Goal: Task Accomplishment & Management: Manage account settings

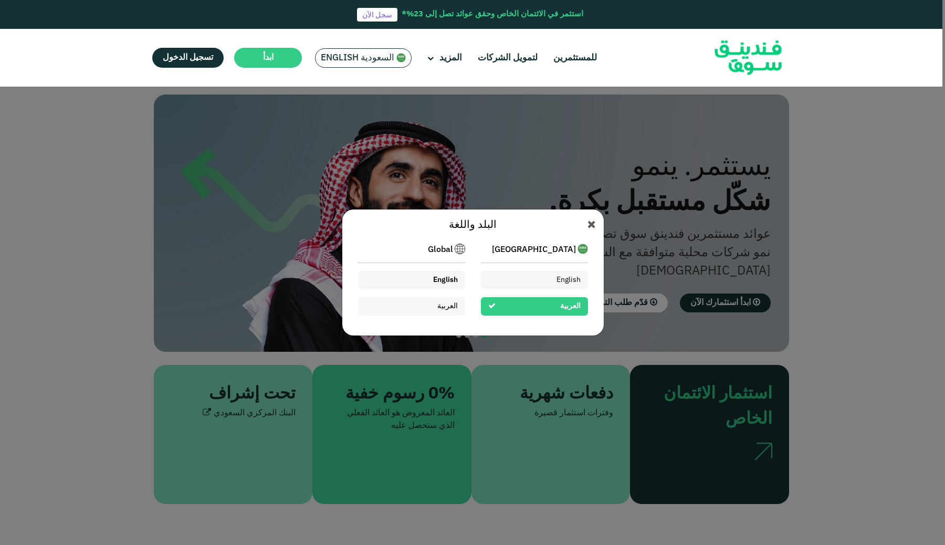
click at [450, 282] on span "English" at bounding box center [445, 279] width 25 height 7
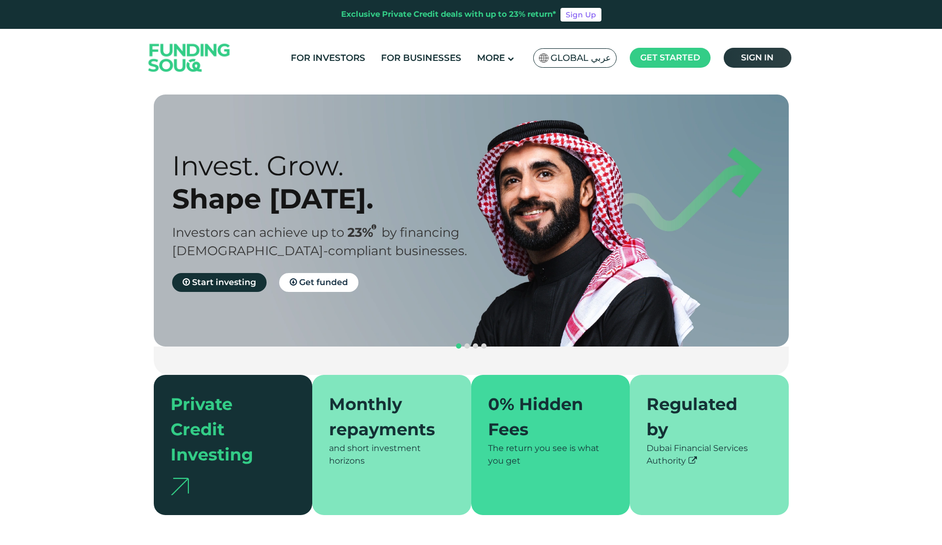
click at [751, 54] on span "Sign in" at bounding box center [757, 57] width 33 height 10
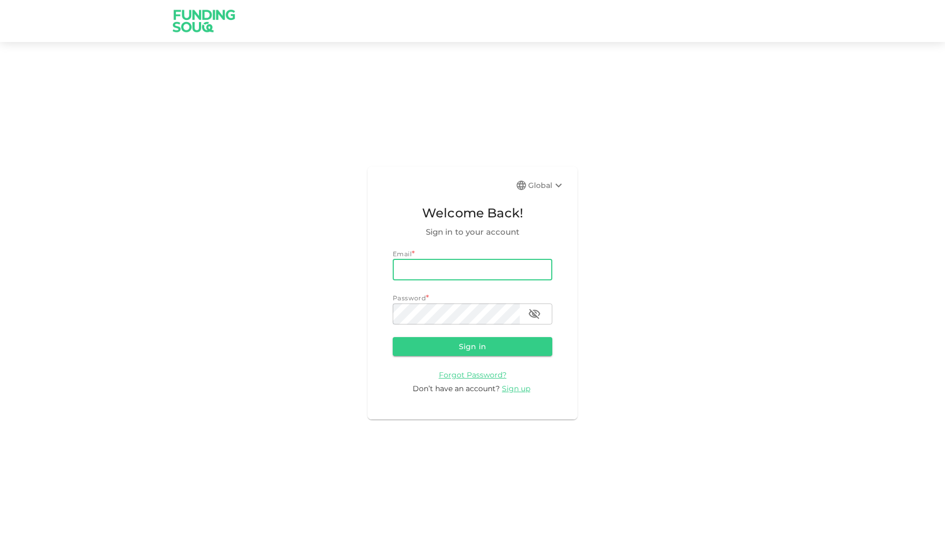
click at [494, 272] on input "email" at bounding box center [473, 269] width 160 height 21
type input "waleedamjad.97@gmail.com"
click at [460, 354] on button "Sign in" at bounding box center [473, 346] width 160 height 19
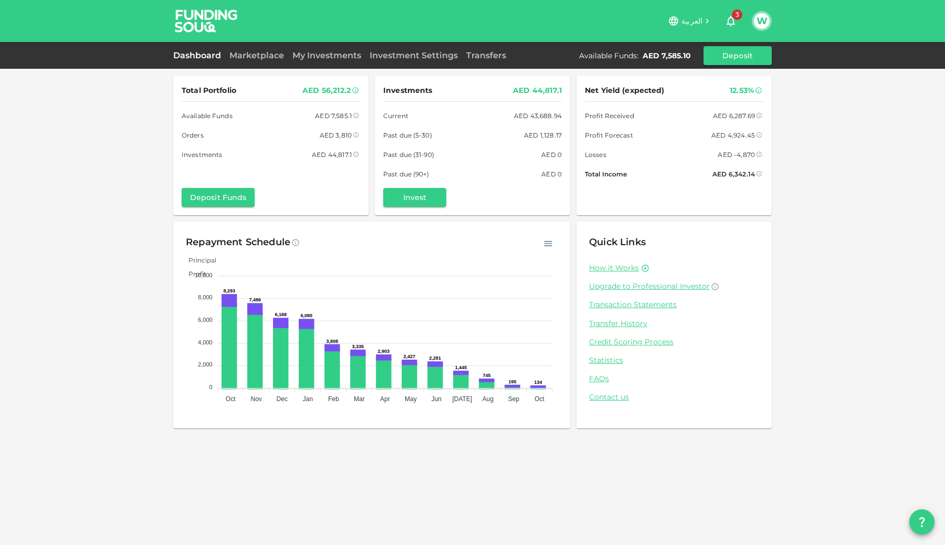
click at [738, 15] on span "3" at bounding box center [737, 14] width 10 height 10
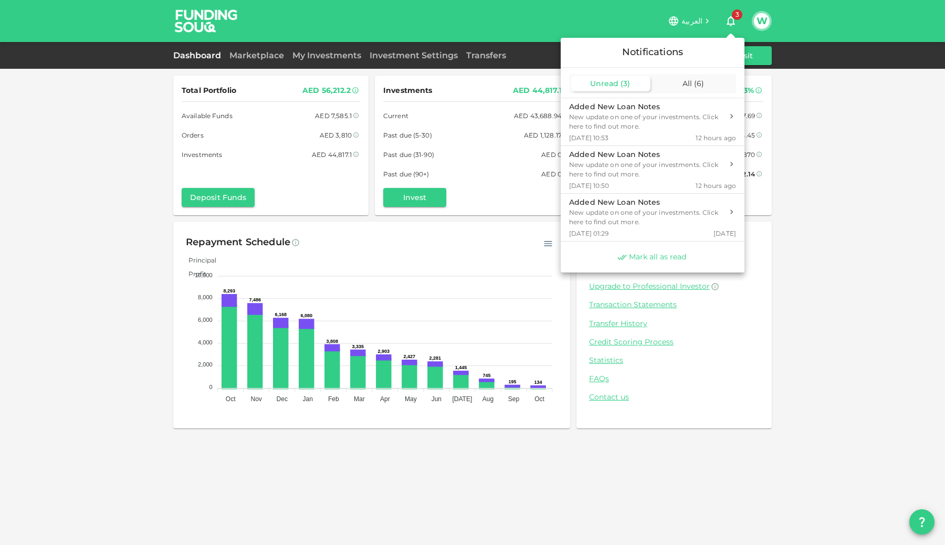
click at [655, 259] on span "Mark all as read" at bounding box center [657, 257] width 57 height 10
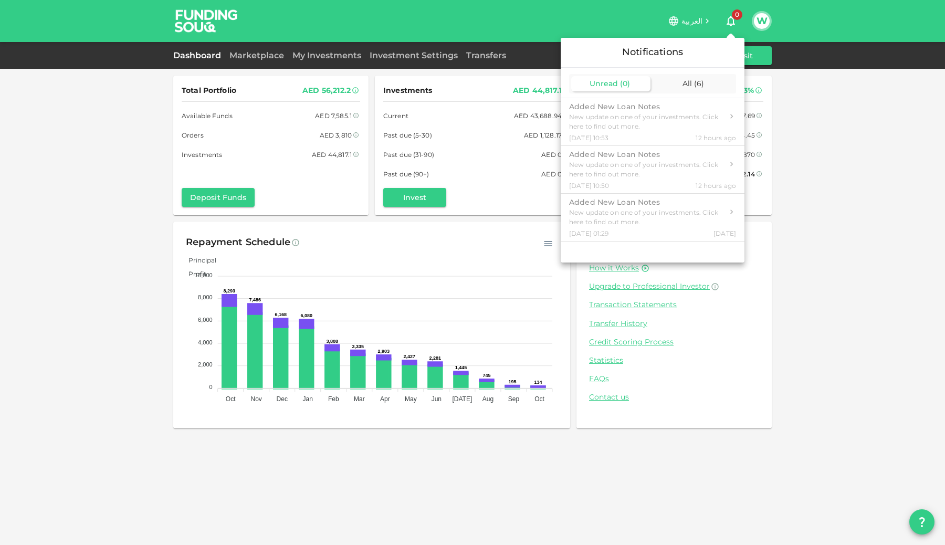
click at [83, 339] on div at bounding box center [472, 272] width 945 height 545
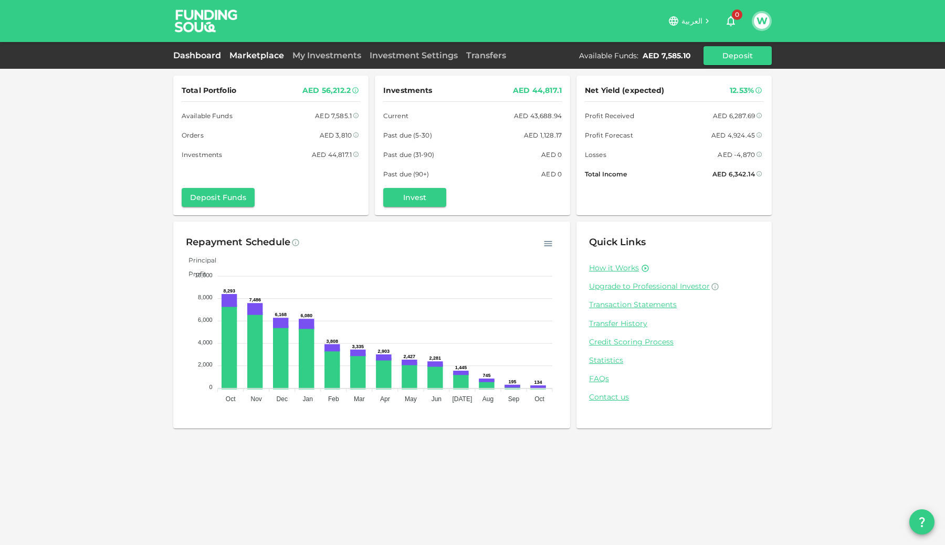
click at [261, 59] on link "Marketplace" at bounding box center [256, 55] width 63 height 10
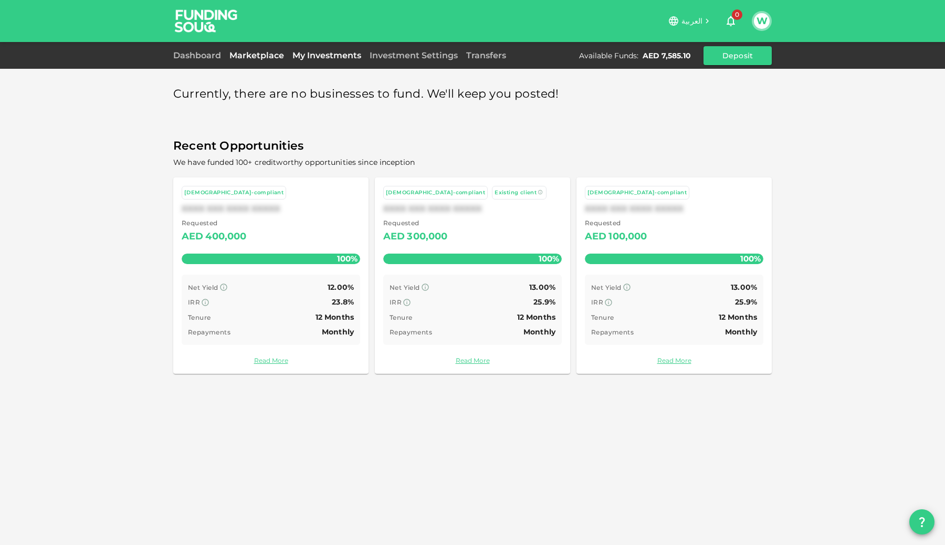
click at [314, 55] on link "My Investments" at bounding box center [326, 55] width 77 height 10
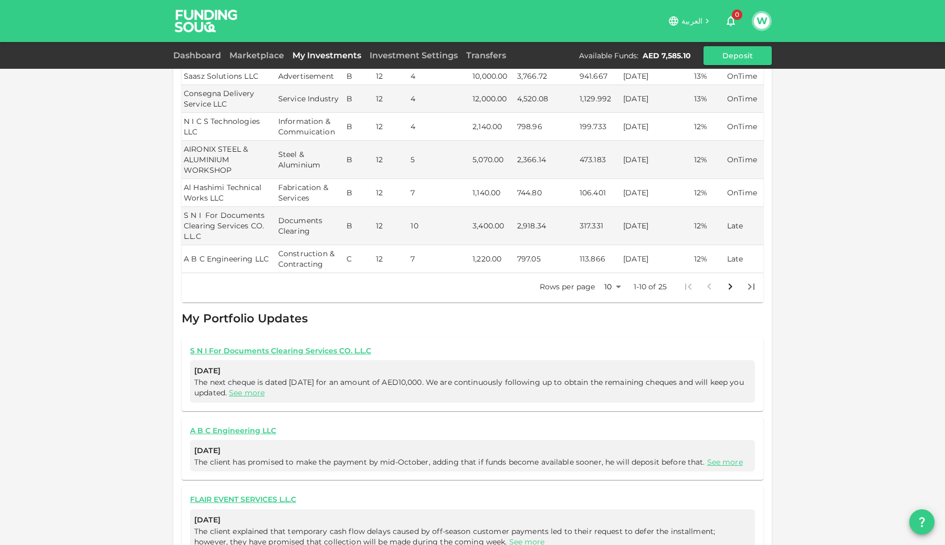
scroll to position [438, 0]
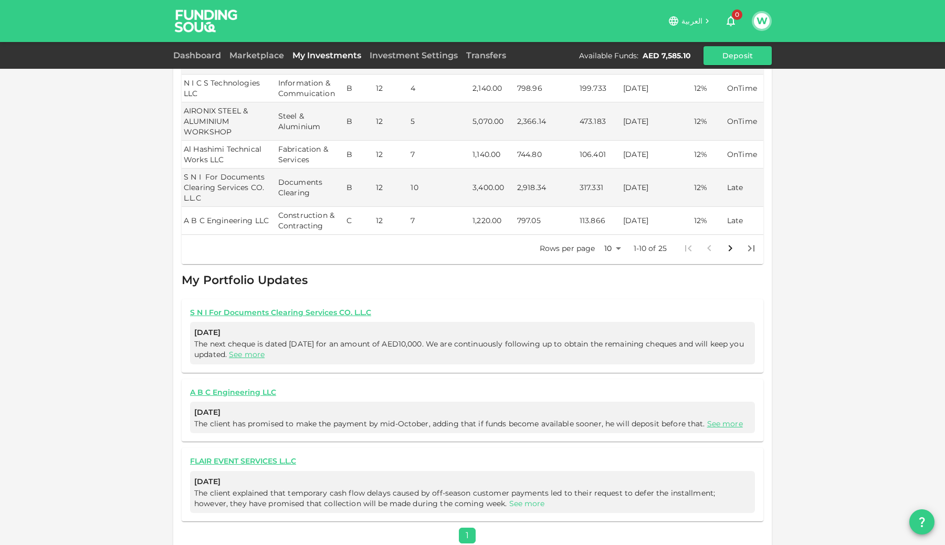
click at [509, 499] on link "See more" at bounding box center [527, 503] width 36 height 9
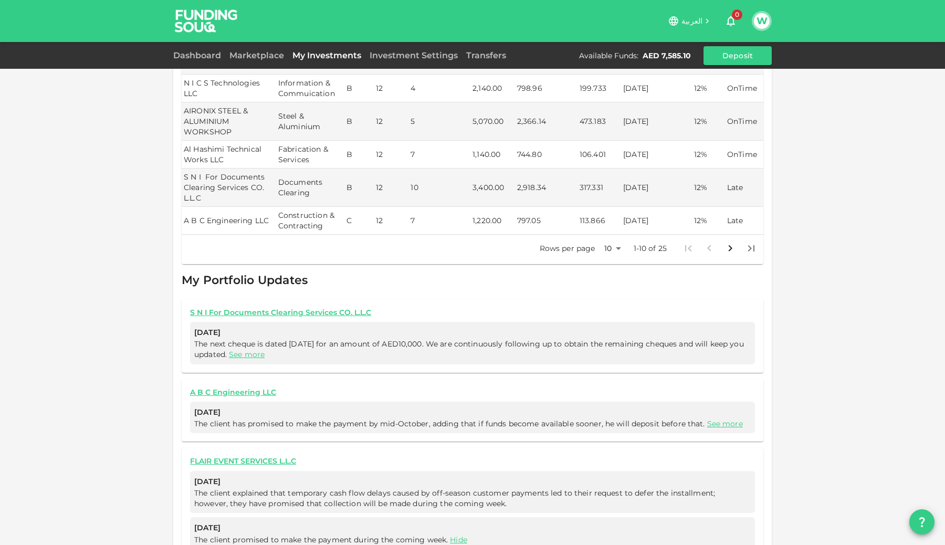
scroll to position [473, 0]
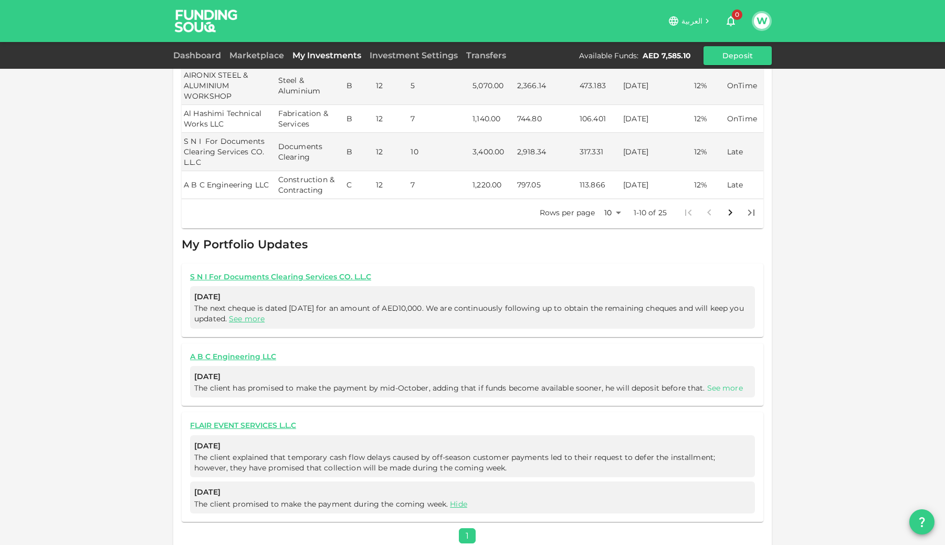
click at [709, 383] on link "See more" at bounding box center [725, 387] width 36 height 9
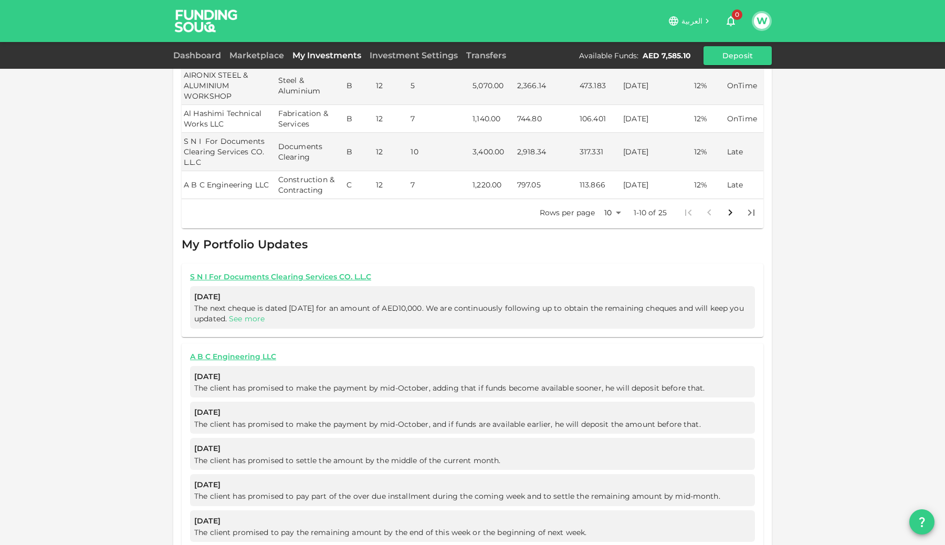
click at [255, 314] on link "See more" at bounding box center [247, 318] width 36 height 9
